Goal: Transaction & Acquisition: Purchase product/service

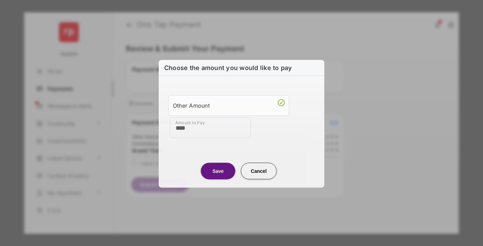
type input "****"
click at [218, 170] on button "Save" at bounding box center [218, 171] width 35 height 17
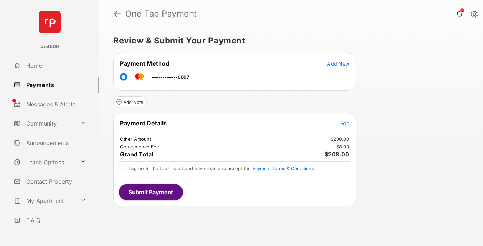
click at [345, 123] on span "Edit" at bounding box center [344, 123] width 9 height 6
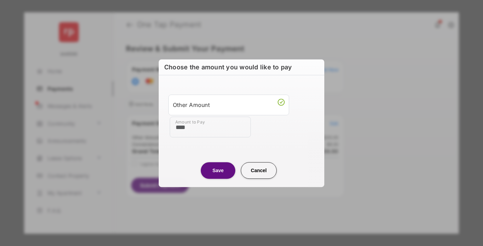
click at [218, 170] on button "Save" at bounding box center [218, 170] width 35 height 17
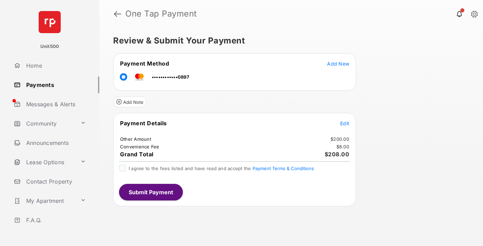
click at [150, 192] on button "Submit Payment" at bounding box center [151, 192] width 64 height 17
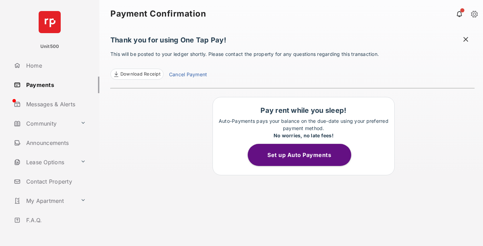
click at [466, 40] on span at bounding box center [465, 40] width 7 height 9
